Goal: Information Seeking & Learning: Learn about a topic

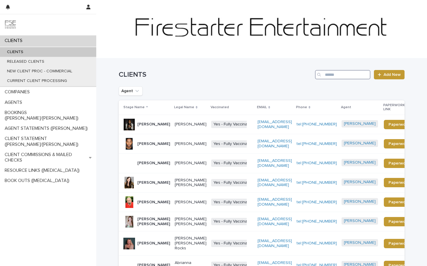
click at [345, 74] on input "Search" at bounding box center [342, 74] width 55 height 9
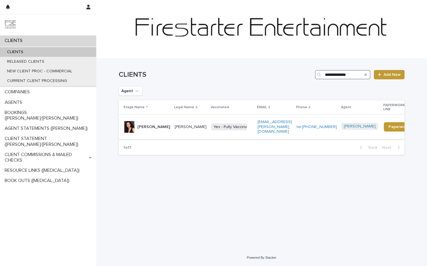
type input "**********"
click at [150, 125] on p "[PERSON_NAME]" at bounding box center [153, 127] width 33 height 5
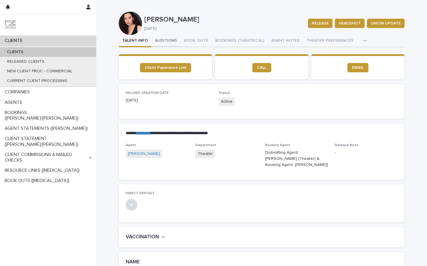
click at [168, 42] on button "AUDITIONS" at bounding box center [165, 41] width 29 height 12
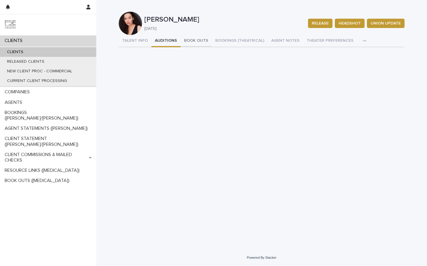
click at [183, 43] on button "BOOK OUTS" at bounding box center [196, 41] width 31 height 12
click at [224, 36] on button "BOOKINGS (THEATRICAL)" at bounding box center [240, 41] width 56 height 12
click at [281, 42] on button "AGENT NOTES" at bounding box center [285, 41] width 35 height 12
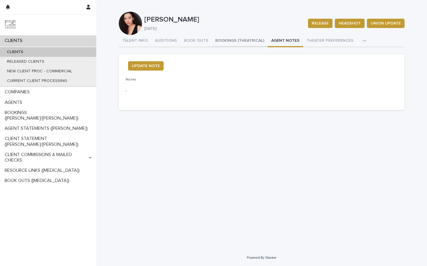
click at [230, 43] on button "BOOKINGS (THEATRICAL)" at bounding box center [240, 41] width 56 height 12
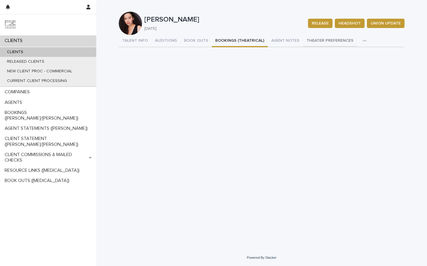
click at [330, 38] on button "THEATER PREFERENCES" at bounding box center [330, 41] width 54 height 12
click at [234, 42] on button "BOOKINGS (THEATRICAL)" at bounding box center [240, 41] width 56 height 12
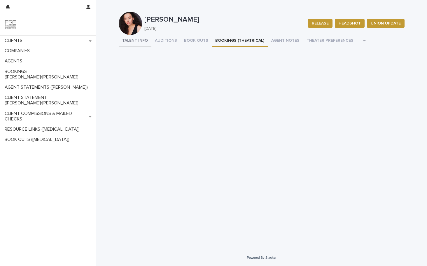
click at [143, 39] on button "TALENT INFO" at bounding box center [135, 41] width 33 height 12
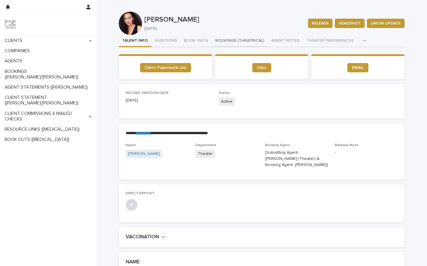
click at [234, 41] on button "BOOKINGS (THEATRICAL)" at bounding box center [240, 41] width 56 height 12
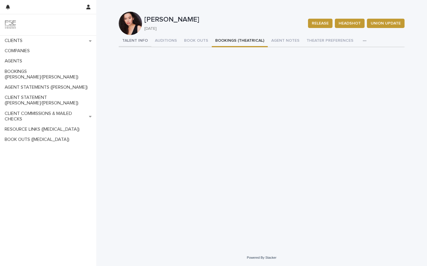
click at [139, 41] on button "TALENT INFO" at bounding box center [135, 41] width 33 height 12
click at [219, 43] on button "BOOKINGS (THEATRICAL)" at bounding box center [240, 41] width 56 height 12
